Goal: Check status: Check status

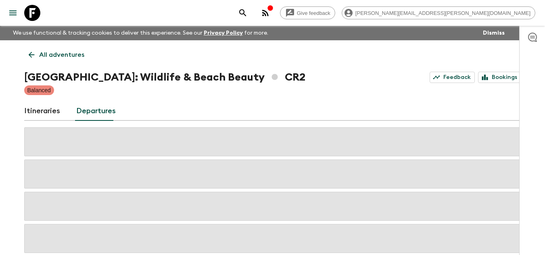
click at [29, 11] on icon at bounding box center [32, 13] width 16 height 16
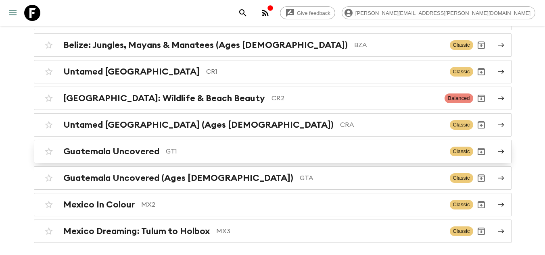
scroll to position [121, 0]
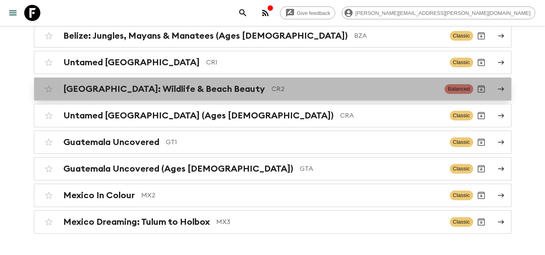
click at [271, 87] on p "CR2" at bounding box center [354, 89] width 167 height 10
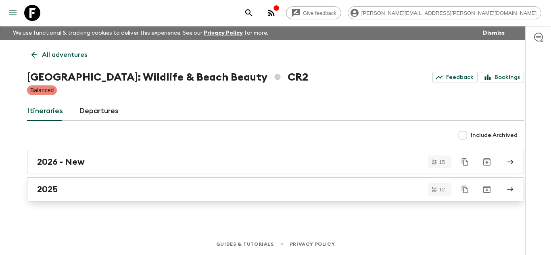
click at [111, 191] on div "2025" at bounding box center [267, 189] width 461 height 10
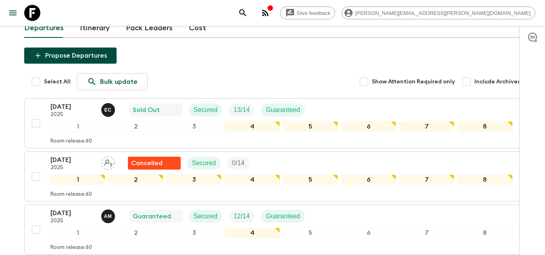
scroll to position [81, 0]
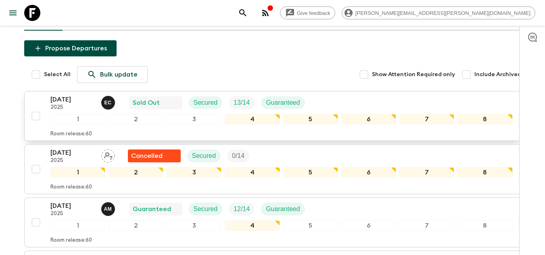
click at [55, 100] on p "[DATE]" at bounding box center [72, 100] width 44 height 10
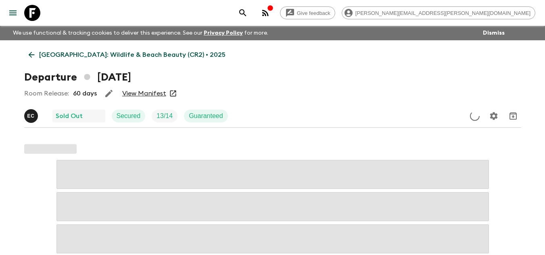
click at [147, 94] on link "View Manifest" at bounding box center [144, 93] width 44 height 8
